Goal: Task Accomplishment & Management: Manage account settings

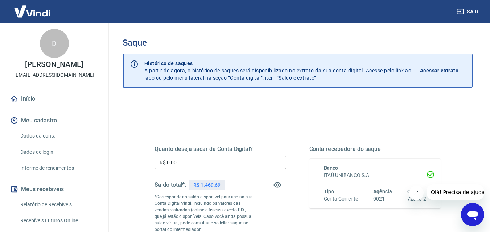
scroll to position [36, 0]
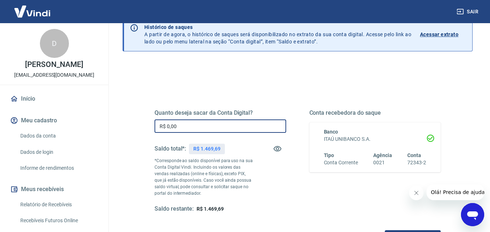
click at [175, 126] on input "R$ 0,00" at bounding box center [220, 126] width 132 height 13
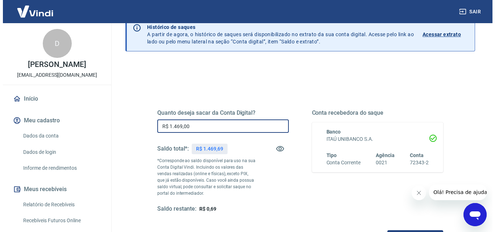
scroll to position [109, 0]
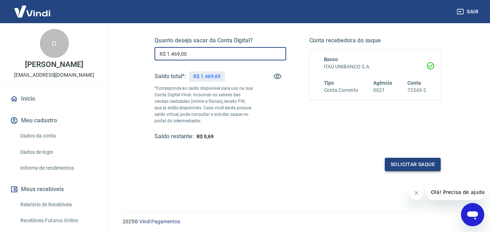
type input "R$ 1.469,00"
click at [413, 164] on button "Solicitar saque" at bounding box center [412, 164] width 56 height 13
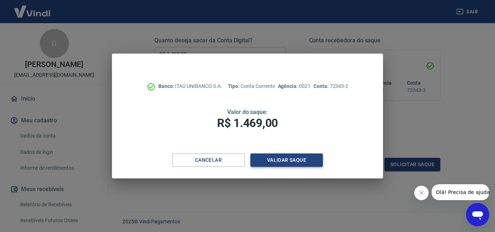
click at [279, 157] on button "Validar saque" at bounding box center [286, 160] width 72 height 13
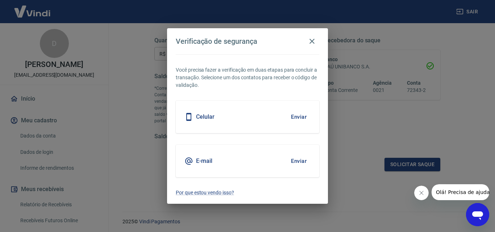
click at [247, 163] on div "E-mail Enviar" at bounding box center [247, 161] width 143 height 33
click at [302, 160] on button "Enviar" at bounding box center [299, 161] width 24 height 15
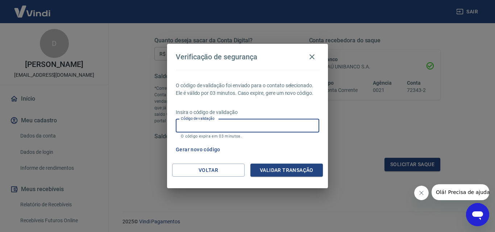
click at [219, 128] on input "Código de validação" at bounding box center [247, 125] width 143 height 13
type input "292447"
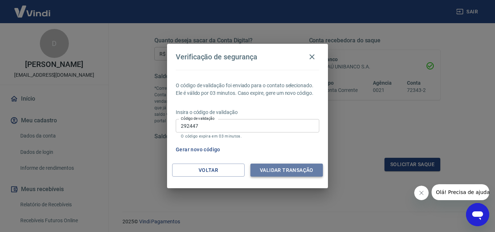
click at [295, 170] on button "Validar transação" at bounding box center [286, 170] width 72 height 13
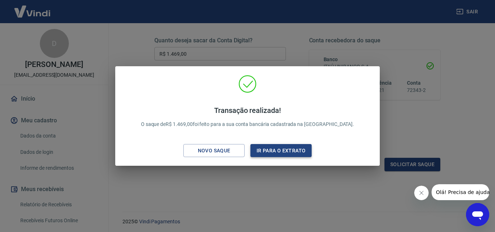
click at [291, 150] on button "Ir para o extrato" at bounding box center [280, 150] width 61 height 13
